Goal: Navigation & Orientation: Find specific page/section

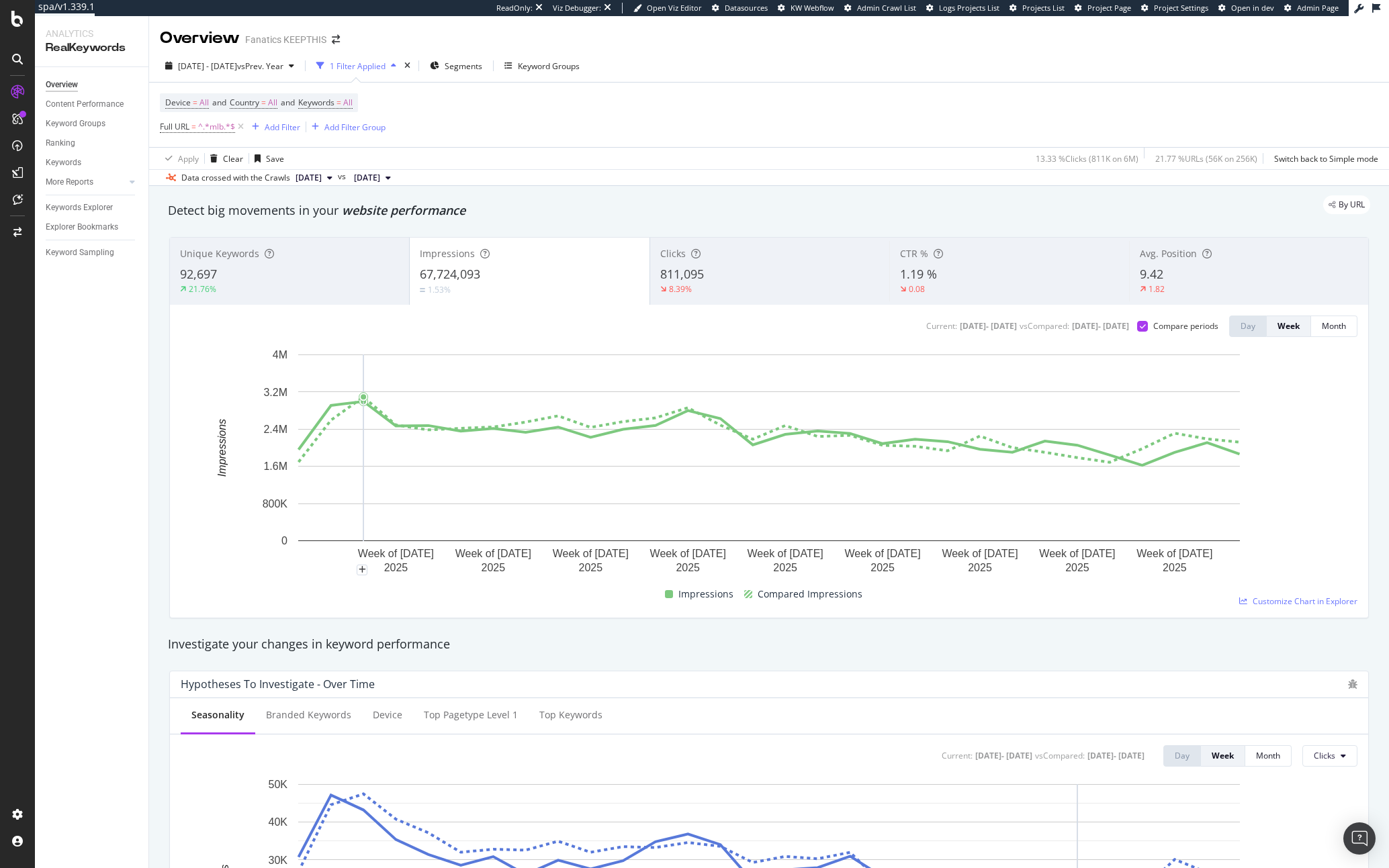
scroll to position [35, 0]
